Goal: Entertainment & Leisure: Consume media (video, audio)

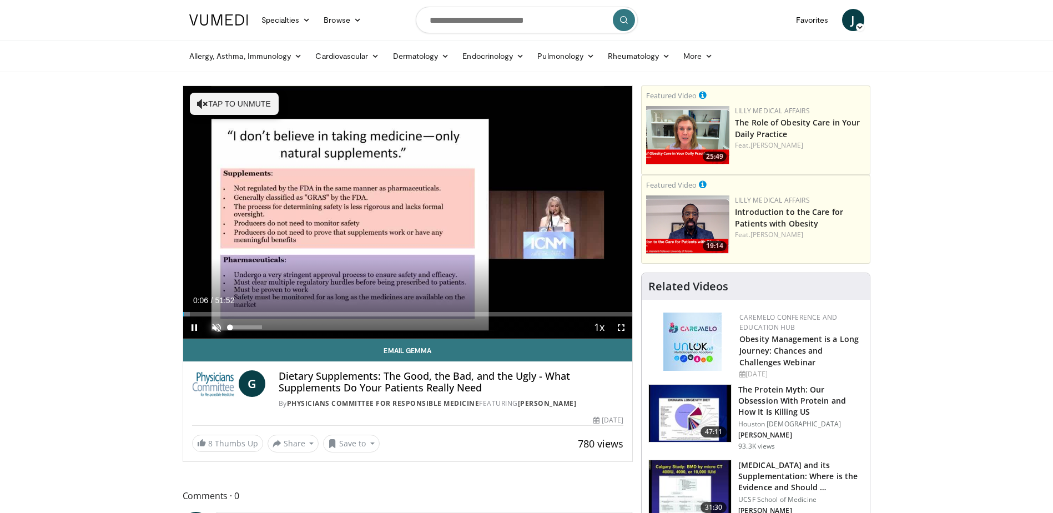
click at [215, 326] on span "Video Player" at bounding box center [216, 327] width 22 height 22
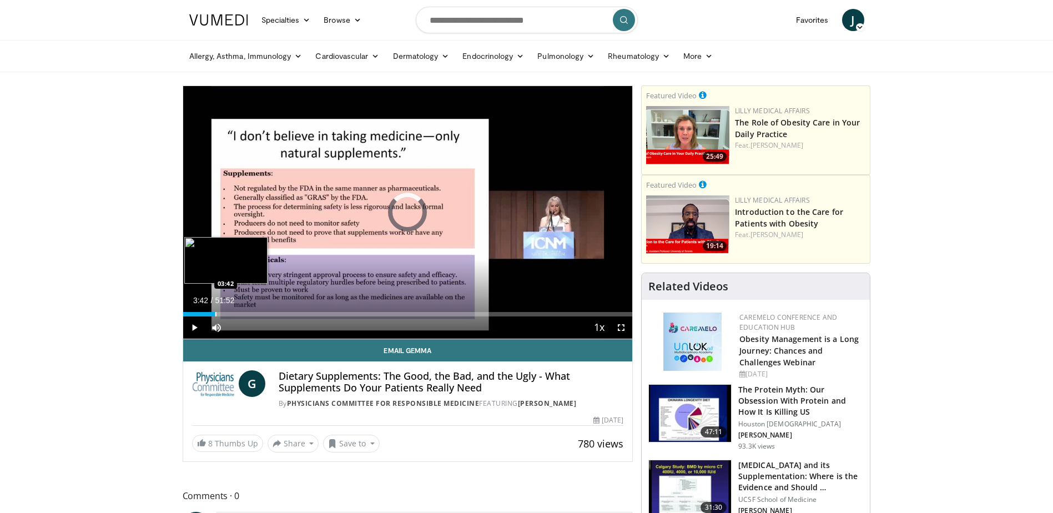
click at [215, 310] on div "Loaded : 2.55% 03:42 03:42" at bounding box center [408, 311] width 450 height 11
click at [203, 312] on div "Progress Bar" at bounding box center [203, 314] width 1 height 4
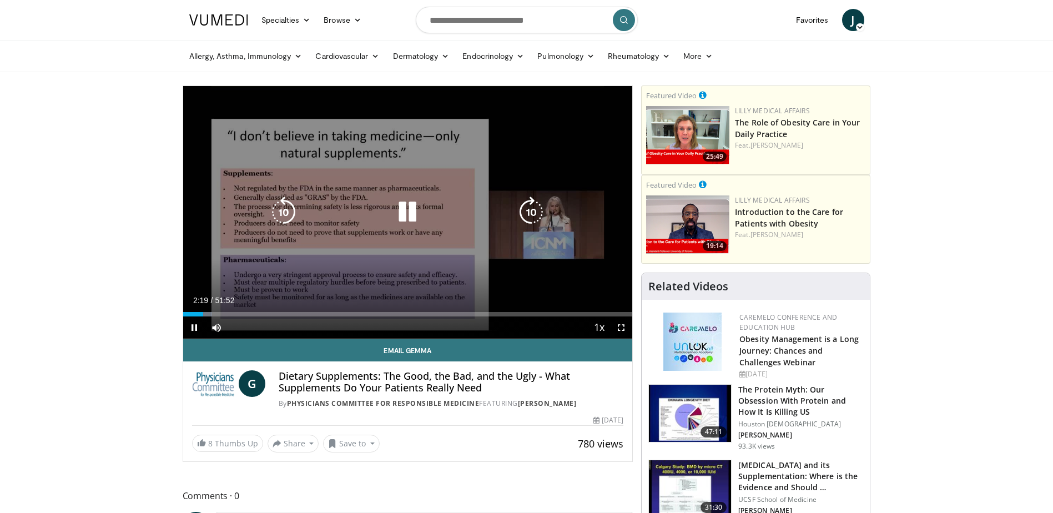
click at [401, 212] on icon "Video Player" at bounding box center [407, 212] width 31 height 31
